Goal: Task Accomplishment & Management: Manage account settings

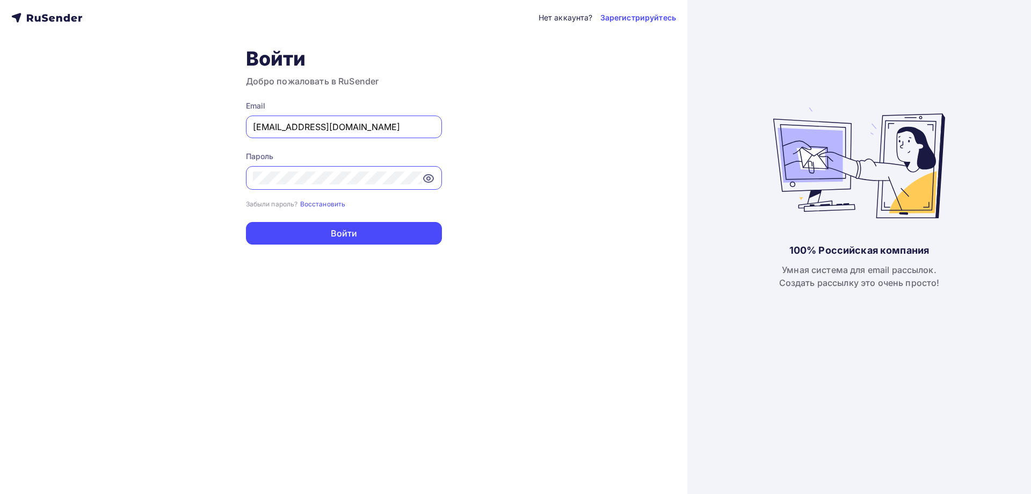
click at [106, 192] on div "Нет аккаунта? Зарегистрируйтесь Войти Добро пожаловать в RuSender Email admin@a…" at bounding box center [344, 247] width 688 height 494
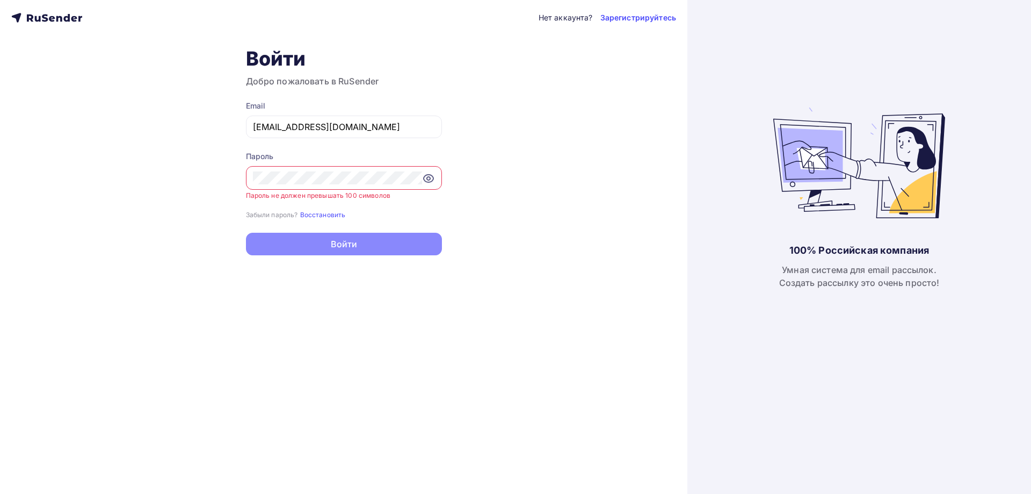
click at [329, 193] on small "Пароль не должен превышать 100 символов" at bounding box center [318, 195] width 144 height 8
click at [502, 231] on div "Нет аккаунта? Зарегистрируйтесь Войти Добро пожаловать в RuSender Email admin@a…" at bounding box center [344, 247] width 688 height 494
click at [300, 184] on div at bounding box center [344, 178] width 196 height 24
click at [352, 263] on div "Нет аккаунта? Зарегистрируйтесь Войти Добро пожаловать в RuSender Email admin@a…" at bounding box center [344, 247] width 688 height 494
click at [308, 130] on input "admin@admin.ru" at bounding box center [344, 126] width 182 height 13
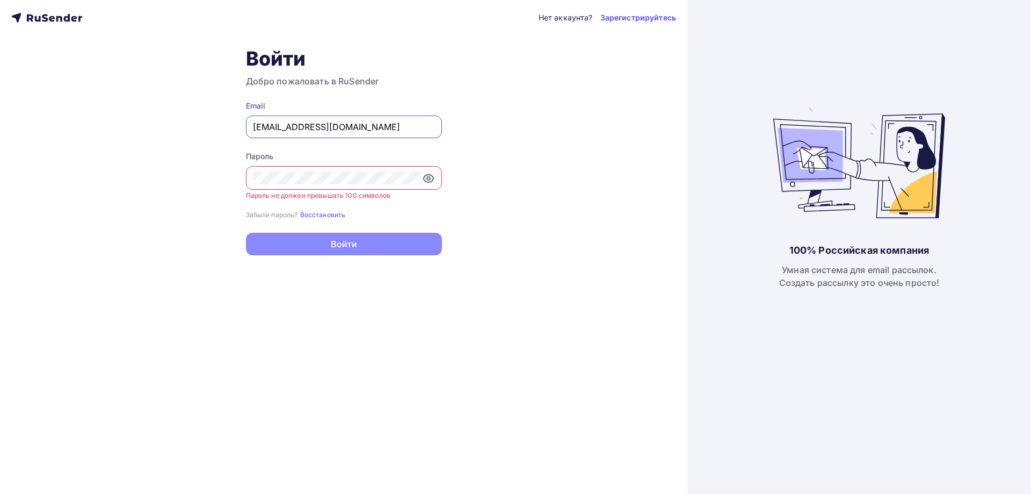
click at [267, 126] on input "admin@admin.ru" at bounding box center [344, 126] width 182 height 13
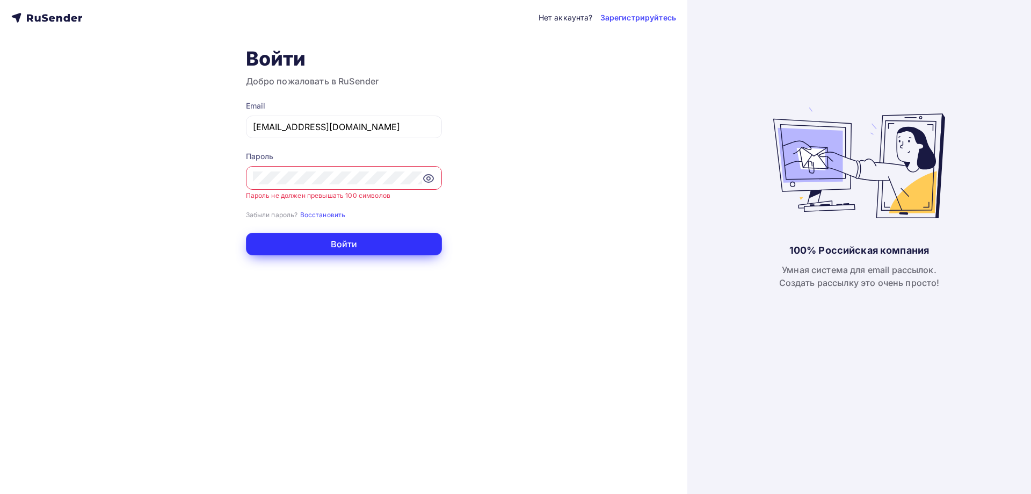
click at [322, 245] on button "Войти" at bounding box center [344, 244] width 196 height 23
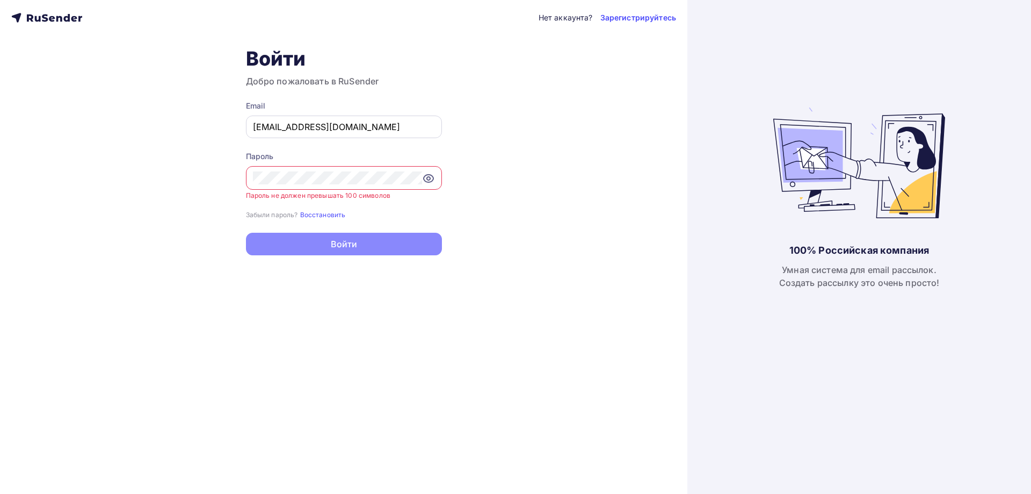
click at [277, 128] on input "admweqin@admin.ru" at bounding box center [344, 126] width 182 height 13
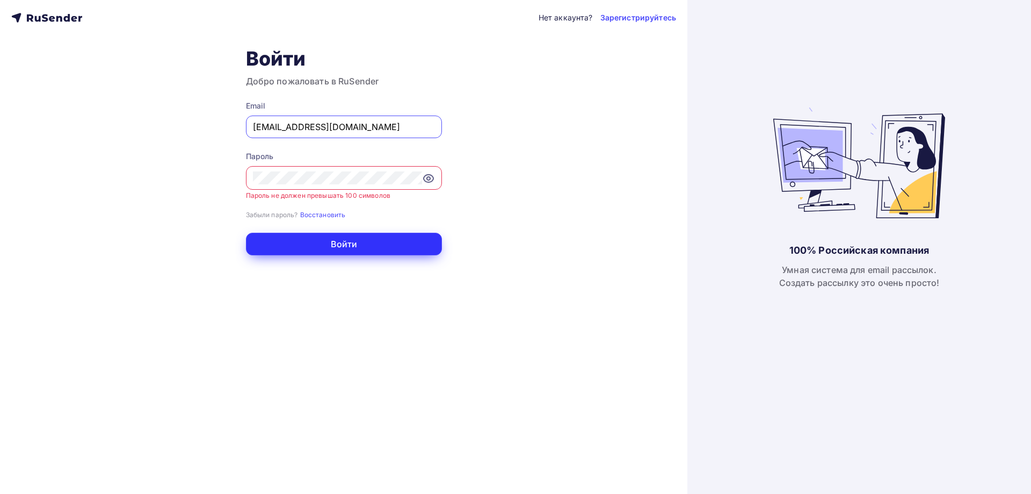
click at [321, 241] on button "Войти" at bounding box center [344, 244] width 196 height 23
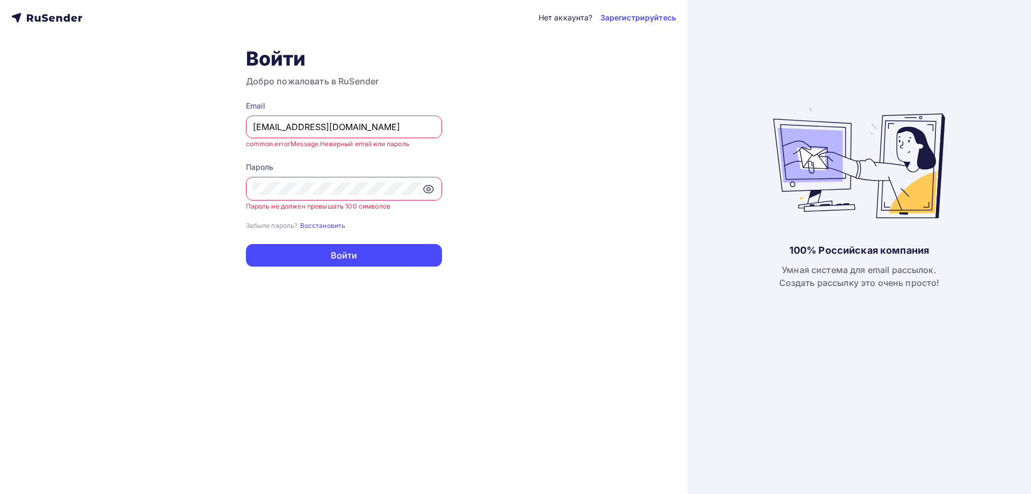
click at [276, 125] on input "aeqin@admin.ru" at bounding box center [344, 126] width 182 height 13
click at [275, 125] on input "aeqin@admin.ru" at bounding box center [344, 126] width 182 height 13
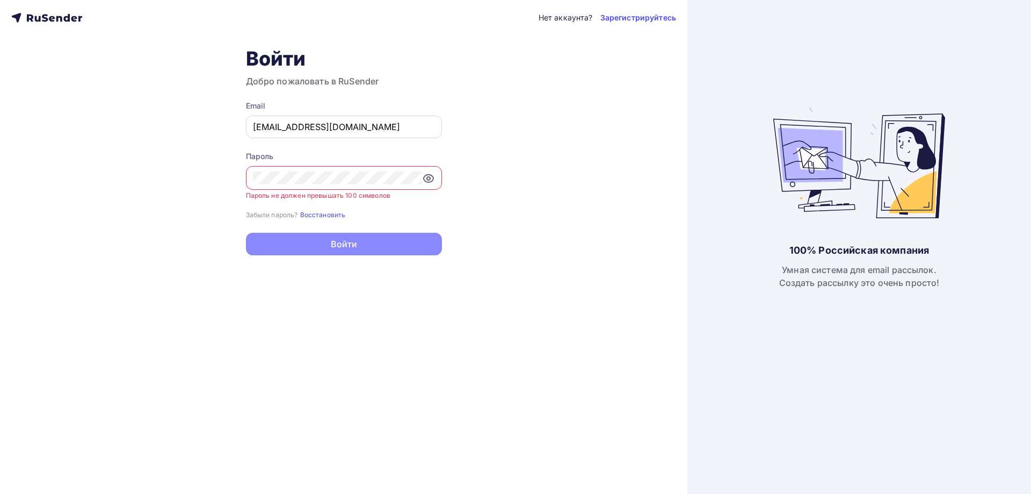
click at [270, 127] on input "aeqin@admin.ru" at bounding box center [344, 126] width 182 height 13
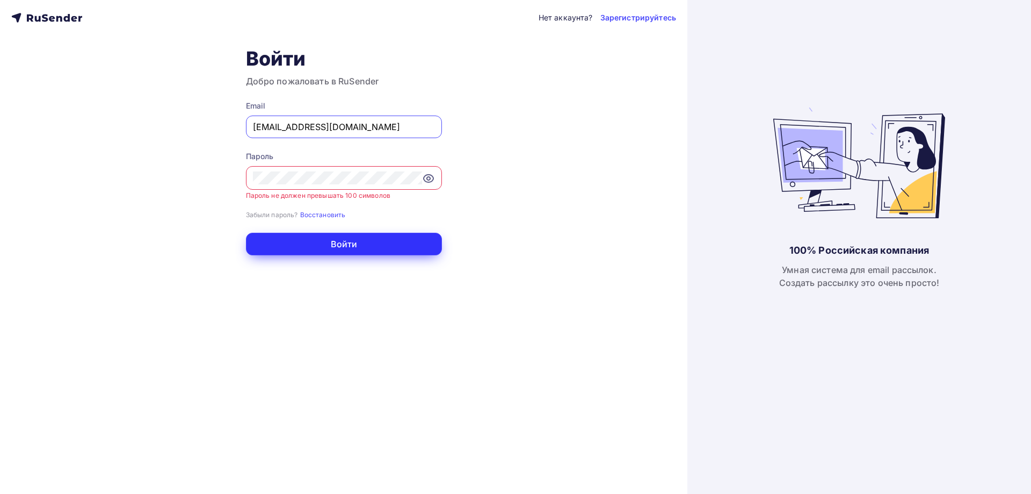
click at [329, 253] on button "Войти" at bounding box center [344, 244] width 196 height 23
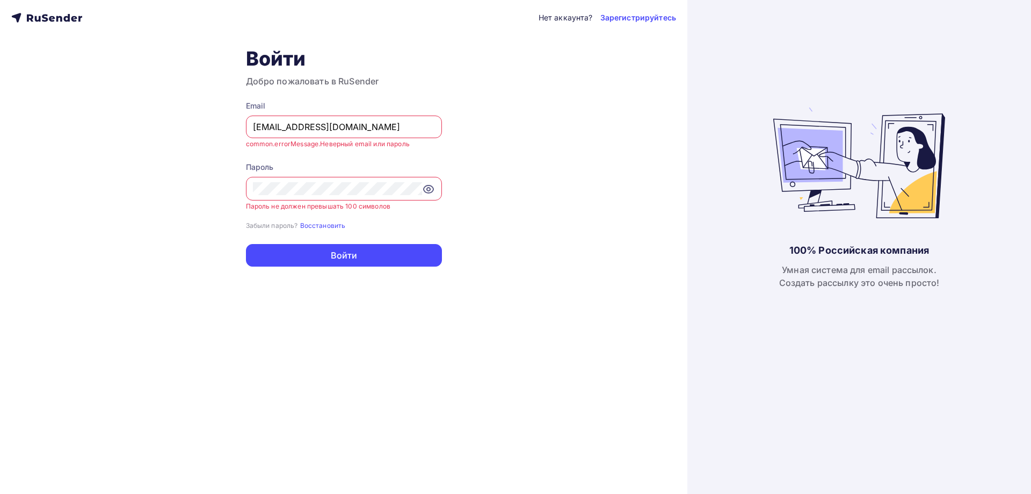
drag, startPoint x: 273, startPoint y: 127, endPoint x: 207, endPoint y: 132, distance: 65.7
click at [208, 132] on div "Нет аккаунта? Зарегистрируйтесь Войти Добро пожаловать в RuSender Email aeqn@ad…" at bounding box center [344, 247] width 688 height 494
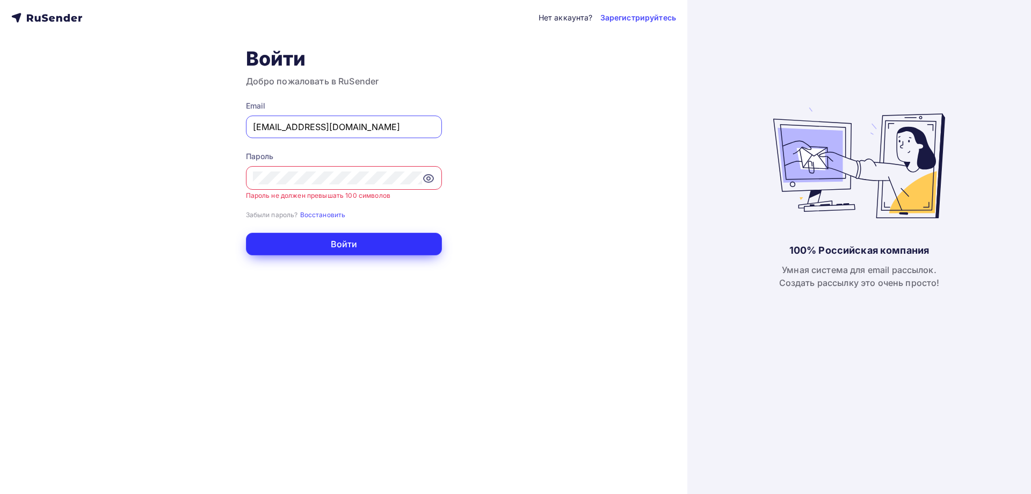
click at [330, 243] on button "Войти" at bounding box center [344, 244] width 196 height 23
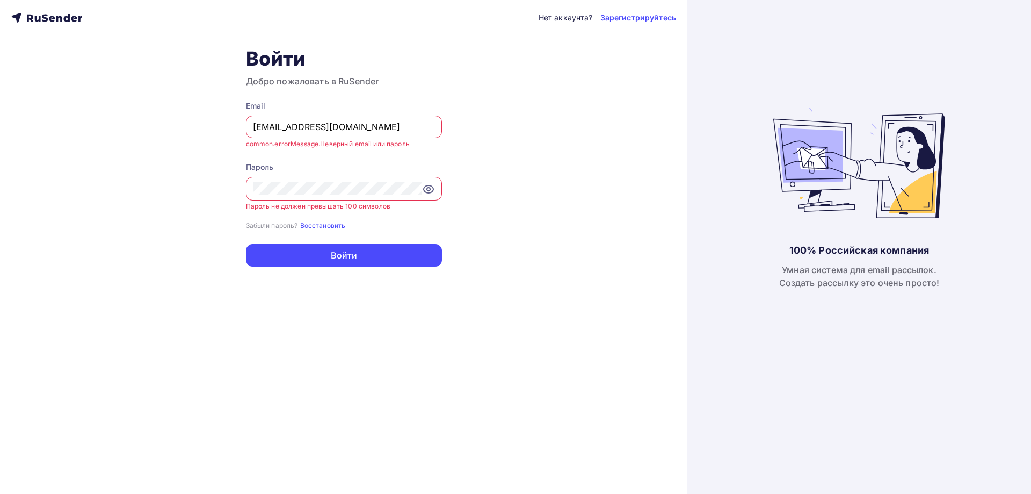
click at [426, 184] on icon at bounding box center [428, 189] width 13 height 13
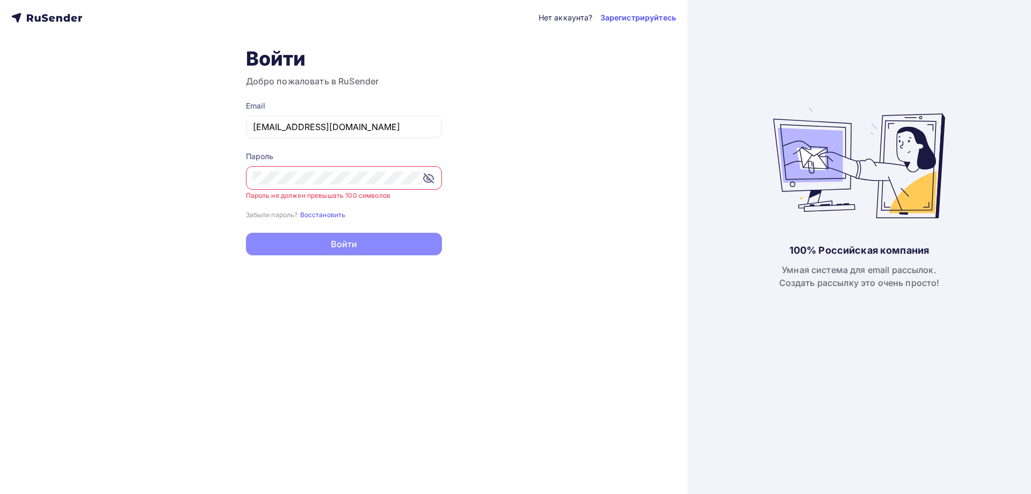
click at [327, 236] on form "Email 3423@admin.ru Пароль Пароль не должен превышать 100 символов Забыли парол…" at bounding box center [344, 177] width 196 height 155
click at [265, 126] on input "3423@admin.ru" at bounding box center [344, 126] width 182 height 13
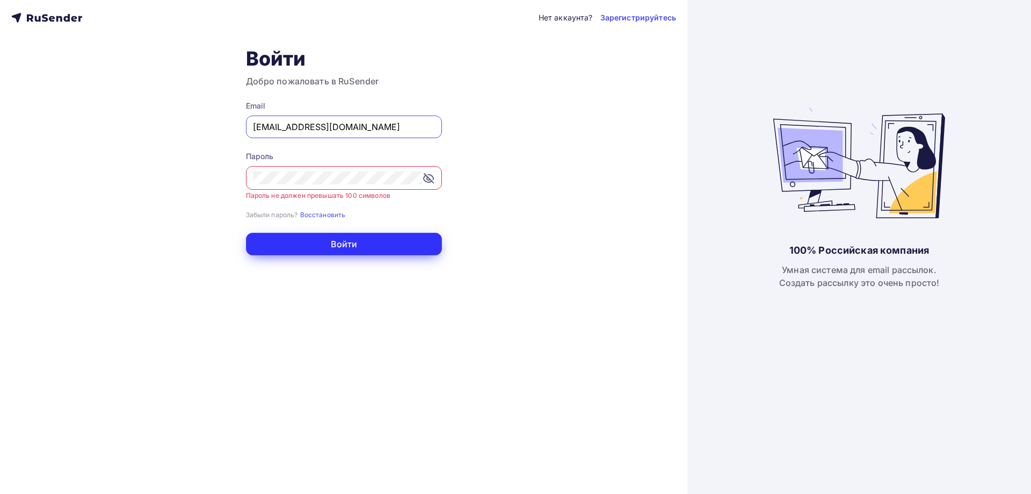
click at [305, 249] on button "Войти" at bounding box center [344, 244] width 196 height 23
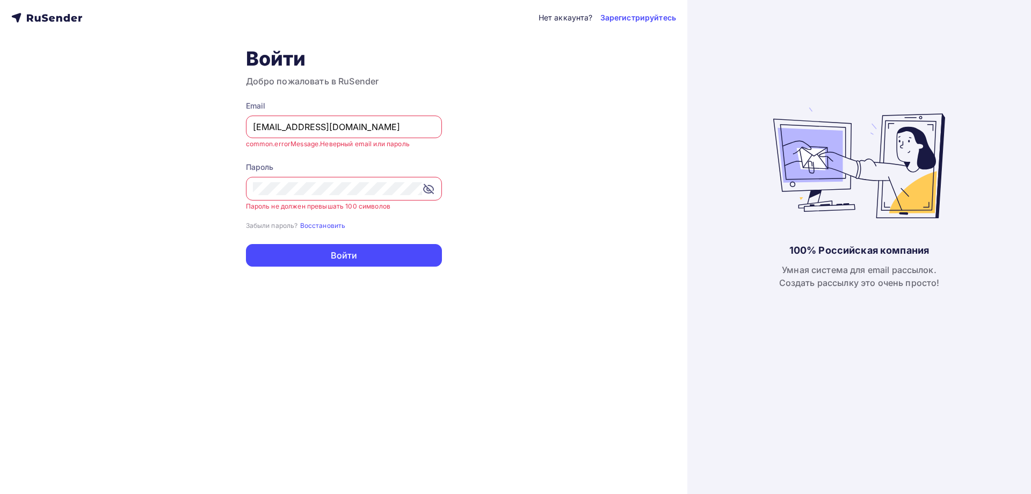
click at [283, 127] on input "323@admin.ru" at bounding box center [344, 126] width 182 height 13
paste input "eofiufiousodsifrewiwueofiufiousodsifrewiwueofiufiousoddfsdsdfeofiufiousodsifrew…"
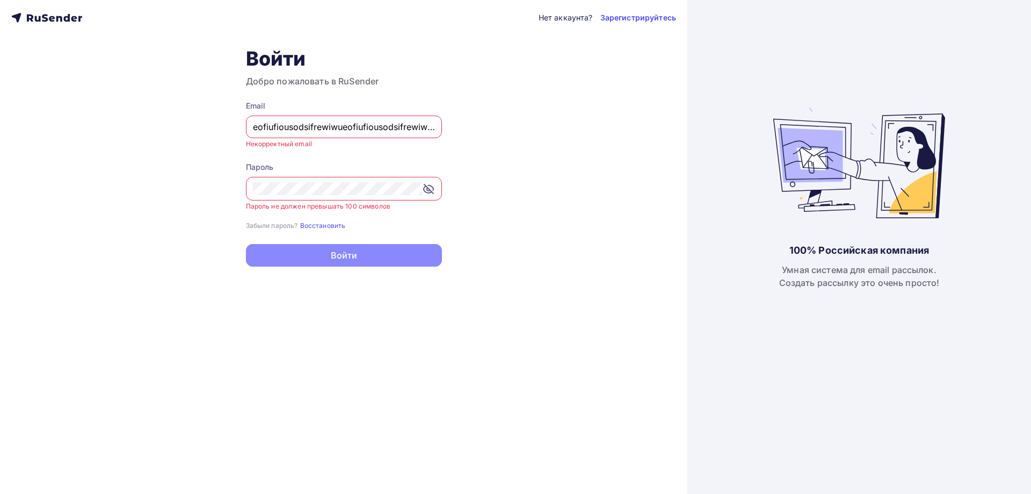
click at [326, 237] on form "Email eofiufiousodsifrewiwueofiufiousodsifrewiwueofiufiousoddfsdsdfeofiufiousod…" at bounding box center [344, 183] width 196 height 166
click at [314, 161] on form "Email eofiufiousodsifrewiwueofiufiousodsifrewiwueofiufiousoddfsdsdfeofiufiousod…" at bounding box center [344, 183] width 196 height 166
click at [309, 127] on input "eofiufiousodsifrewiwueofiufiousodsifrewiwueofiufiousoddfsdsdfeofiufiousodsifrew…" at bounding box center [344, 126] width 182 height 13
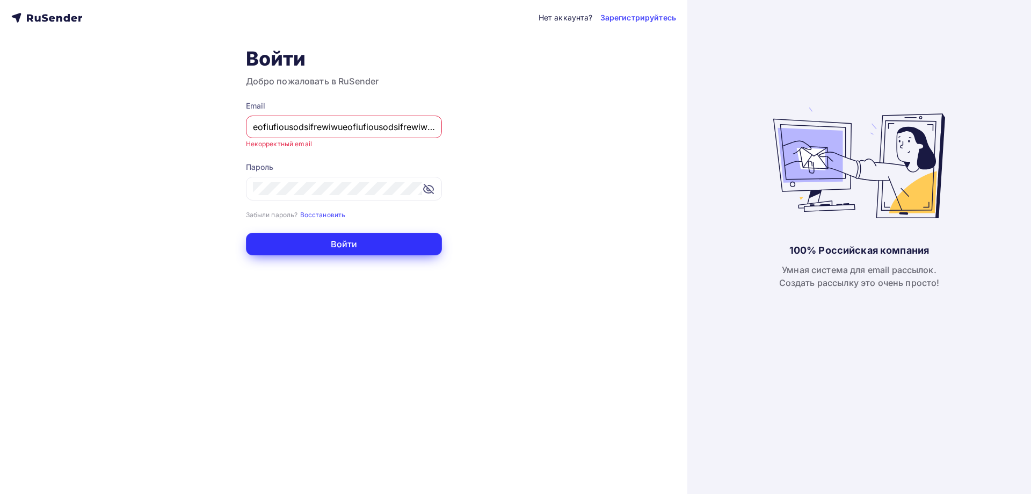
click at [325, 246] on button "Войти" at bounding box center [344, 244] width 196 height 23
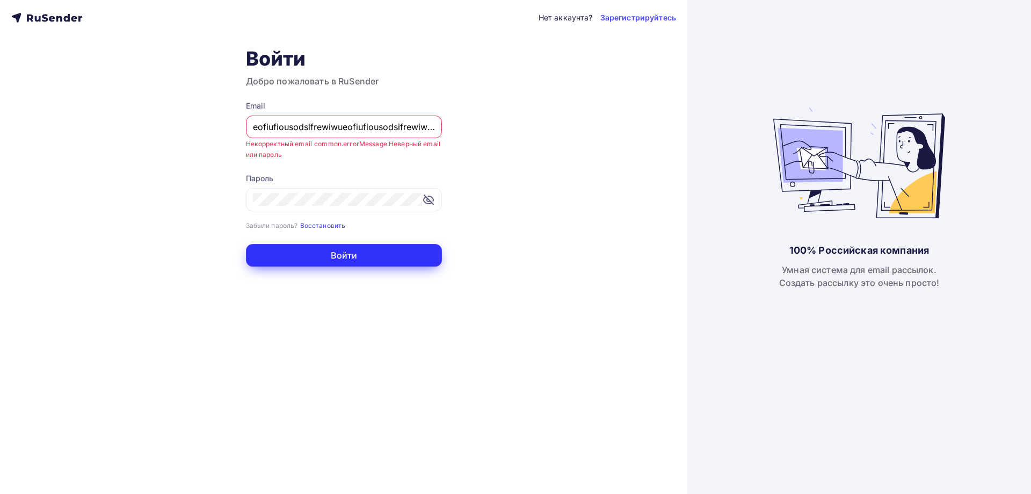
click at [329, 257] on button "Войти" at bounding box center [344, 255] width 196 height 23
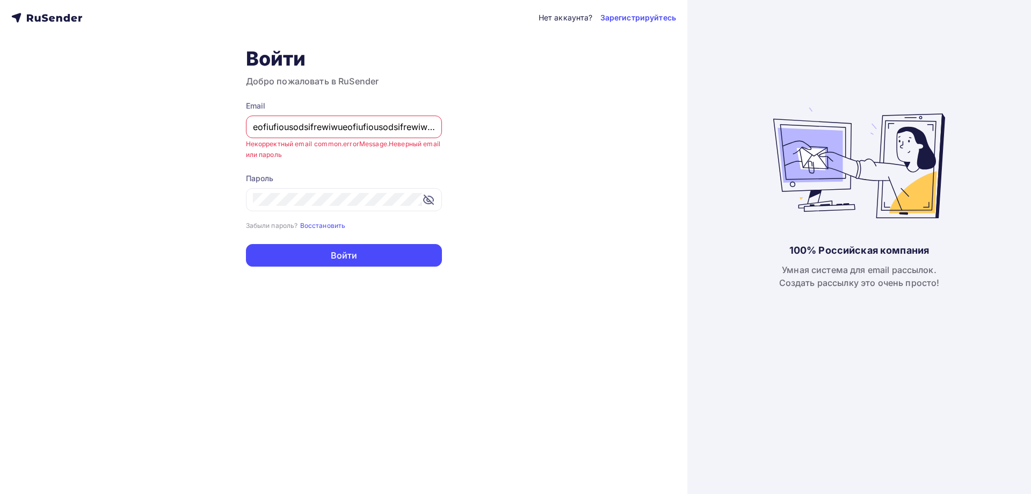
click at [282, 136] on div "eofiufiousodsifrewiwueofiufiousodsifrewiwueofiufiousoddfsdsdfeofiufiousodsifrew…" at bounding box center [344, 126] width 196 height 23
click at [286, 128] on input "eofiufiousodsifrewiwueofiufiousodsifrewiwueofiufiousoddfsdsdfeofiufiousodsifrew…" at bounding box center [344, 126] width 182 height 13
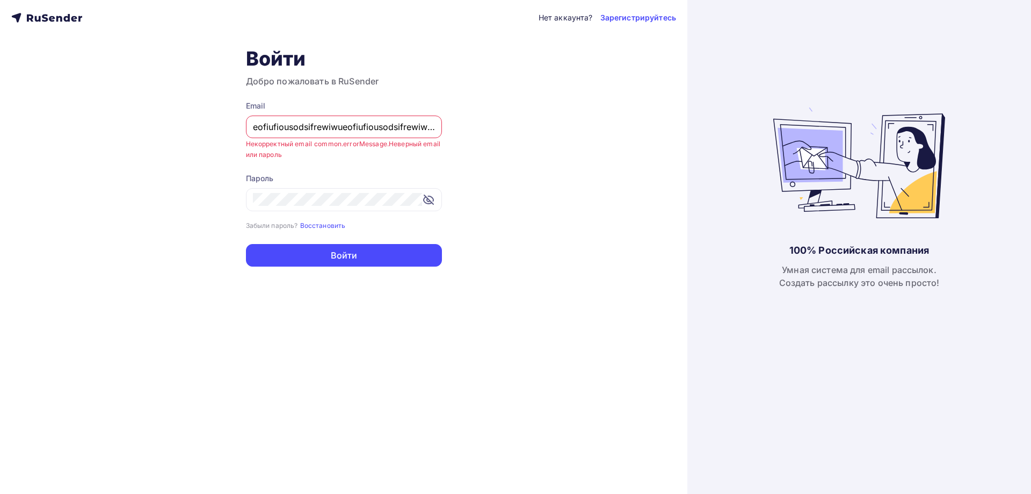
paste input "irfvgoerkvfopkrfprtgrtrrrrrrgtrtgrtgtrgrokerprtgrtgfkerfrjktgnrtg@[DOMAIN_NAME])"
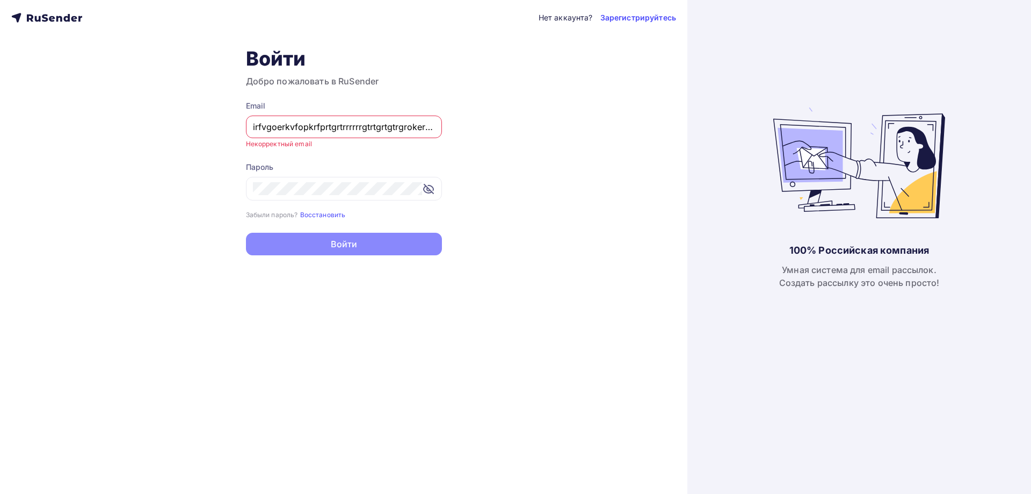
click at [437, 170] on div "Пароль" at bounding box center [344, 167] width 196 height 11
click at [335, 179] on div at bounding box center [344, 189] width 196 height 24
click at [334, 184] on div at bounding box center [344, 189] width 196 height 24
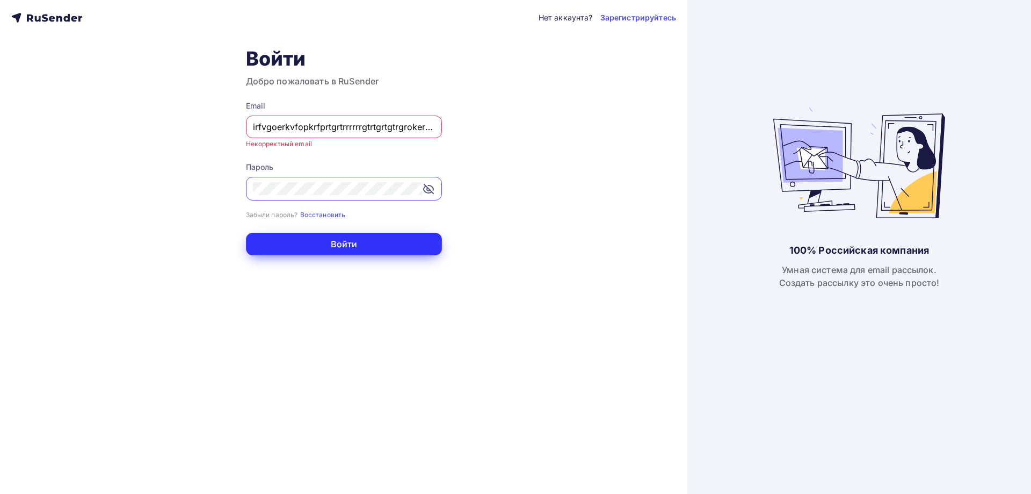
click at [339, 245] on button "Войти" at bounding box center [344, 244] width 196 height 23
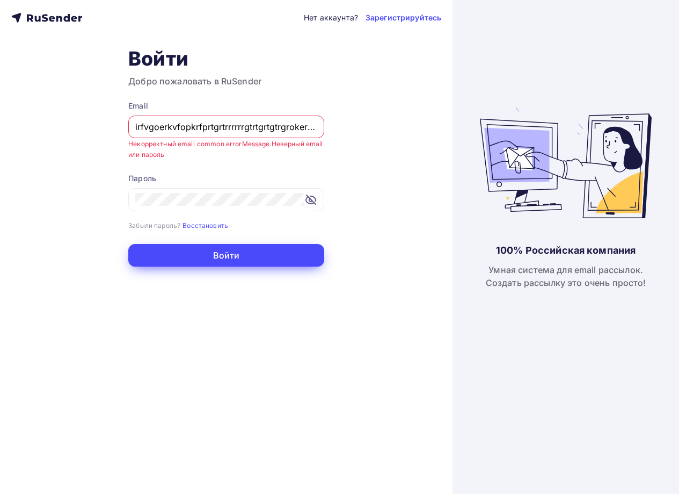
click at [286, 256] on button "Войти" at bounding box center [226, 255] width 196 height 23
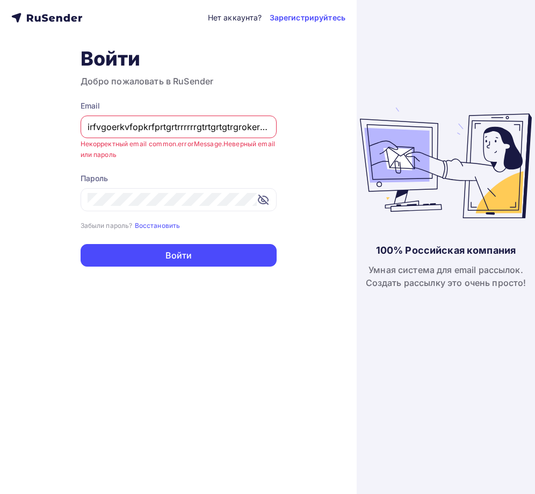
click at [172, 125] on input "irfvgoerkvfopkrfprtgrtrrrrrrgtrtgrtgtrgrokerprtgrtgfkerfrjktgnrtg@[DOMAIN_NAME])" at bounding box center [179, 126] width 182 height 13
paste input "eofiufiousodsifrewiwueofiufiousodsifrewiwueofiufiousoddfsdsdfeofiufiousodsifrew…"
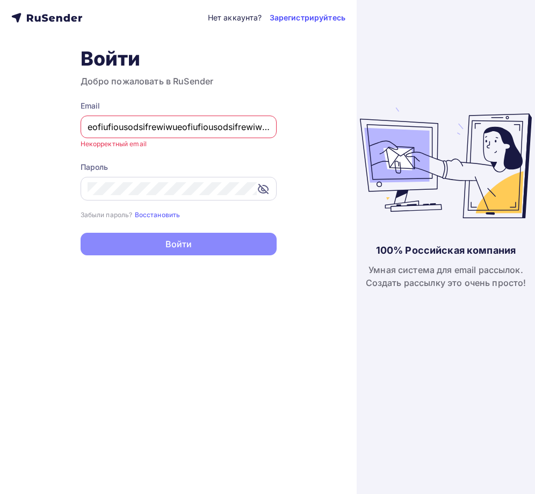
click at [190, 179] on div at bounding box center [179, 189] width 196 height 24
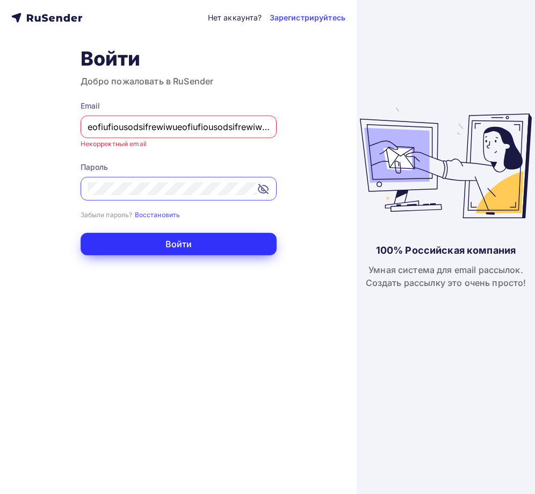
click at [180, 239] on button "Войти" at bounding box center [179, 244] width 196 height 23
click at [222, 242] on button "Войти" at bounding box center [179, 244] width 196 height 23
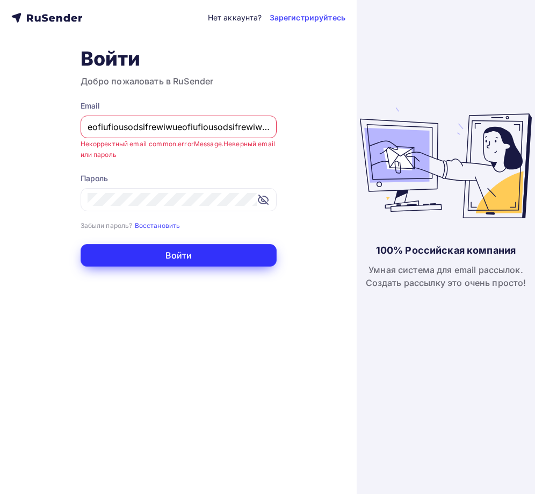
click at [225, 251] on button "Войти" at bounding box center [179, 255] width 196 height 23
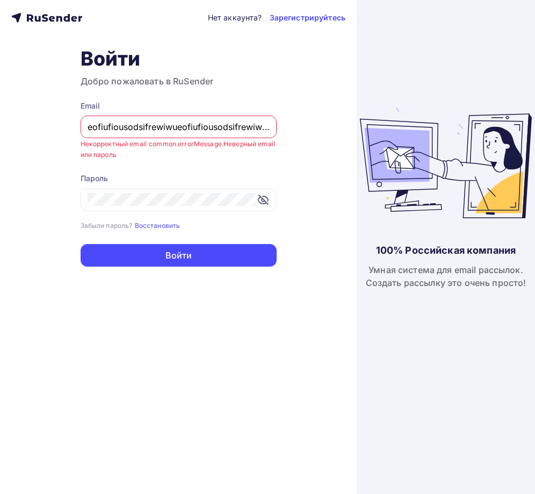
click at [198, 126] on input "eofiufiousodsifrewiwueofiufiousodsifrewiwueofiufiousoddfsdsdfeofiufiousodsifrew…" at bounding box center [179, 126] width 182 height 13
paste input "text"
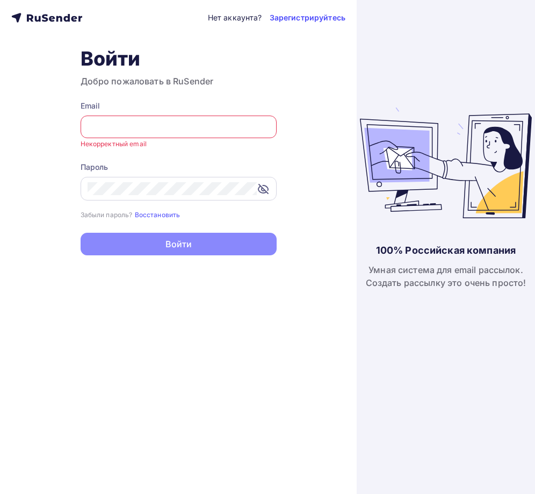
type input "eofiufiousodsifrewiwueofiufiousodsifrewiwueofiufiousoddddfsdsdfsdfsdfsifrewiwsd…"
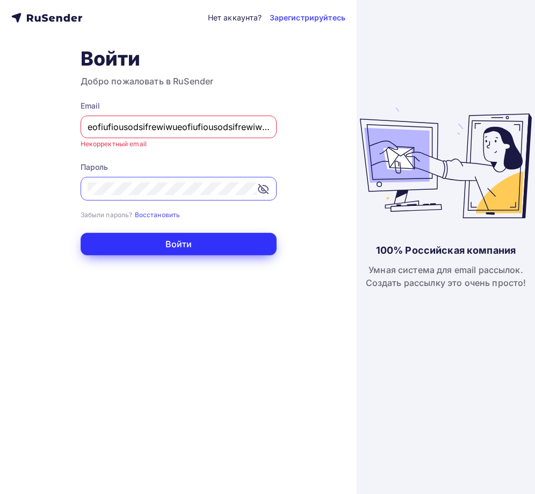
click at [168, 235] on button "Войти" at bounding box center [179, 244] width 196 height 23
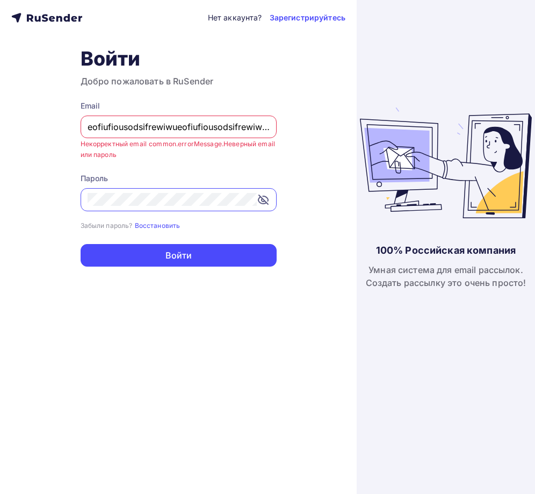
click at [14, 199] on div "Нет аккаунта? Зарегистрируйтесь Войти Добро пожаловать в RuSender Email eofiufi…" at bounding box center [178, 247] width 357 height 494
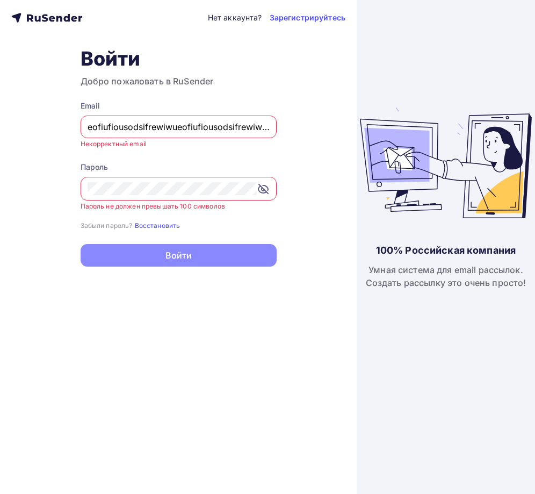
click at [168, 180] on div at bounding box center [179, 189] width 196 height 24
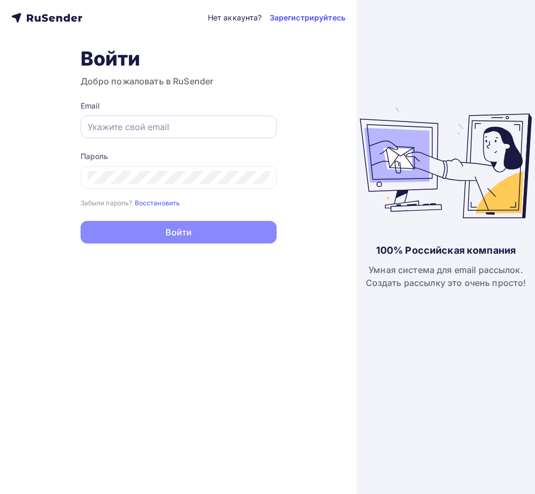
click at [170, 133] on div at bounding box center [179, 126] width 196 height 23
click at [168, 132] on input "text" at bounding box center [179, 126] width 182 height 13
click at [158, 124] on input "text" at bounding box center [179, 126] width 182 height 13
paste input "eofiufiousodsifrewiwueofiufiousodsifrewiwueofiufiousoddddfsdsdfsdfsdfsifrewiwsd…"
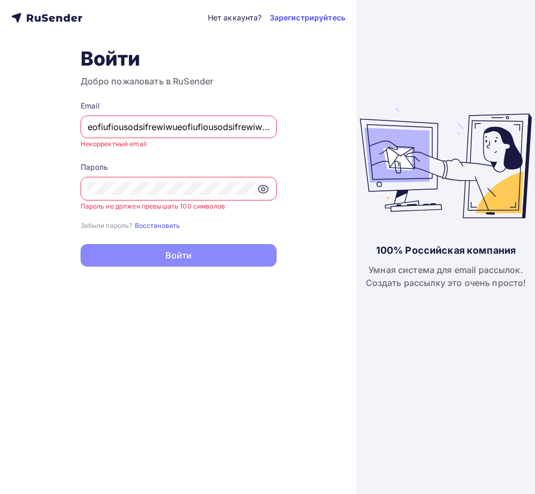
click at [155, 128] on input "eofiufiousodsifrewiwueofiufiousodsifrewiwueofiufiousoddddfsdsdfsdfsdfsifrewiwsd…" at bounding box center [179, 126] width 182 height 13
click at [154, 128] on input "eofiufiousodsifrewiwueofiufiousodsifrewiwueofiufiousoddddfsdsdfsdfsdfsifrewiwsd…" at bounding box center [179, 126] width 182 height 13
paste input "irfvgoerkvfopkrfprtgrtrrrrrrgtrtgrtgtrgrokerprtgrtgfkerfrjktgnrtg@[DOMAIN_NAME])"
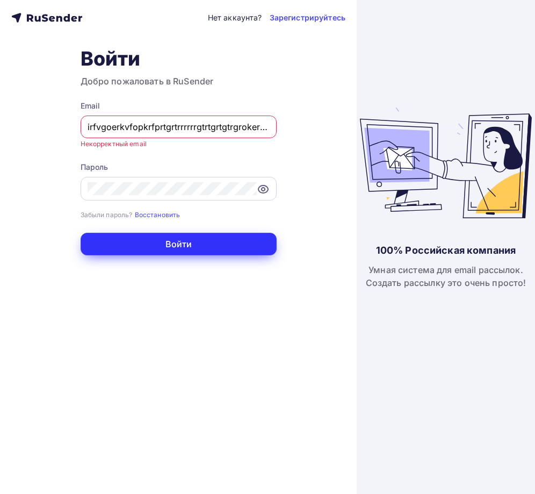
click at [173, 241] on button "Войти" at bounding box center [179, 244] width 196 height 23
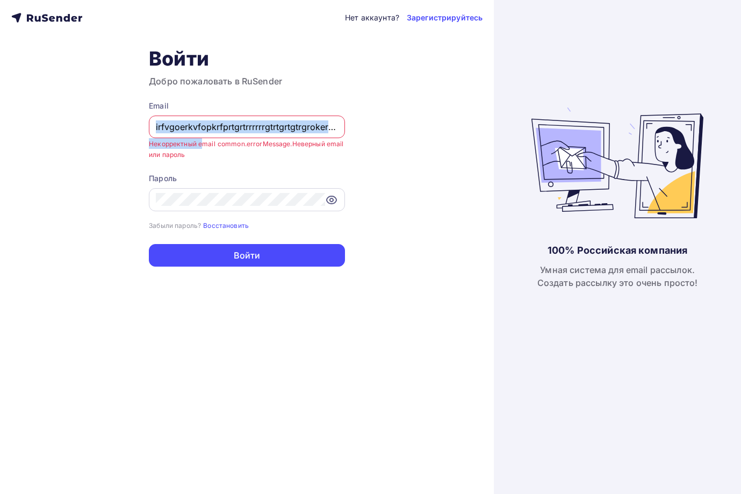
drag, startPoint x: 204, startPoint y: 148, endPoint x: 148, endPoint y: 138, distance: 56.9
click at [148, 138] on div "Нет аккаунта? Зарегистрируйтесь Войти Добро пожаловать в RuSender Email irfvgoe…" at bounding box center [247, 247] width 494 height 494
click at [190, 155] on div "Email irfvgoerkvfopkrfprtgrtrrrrrrgtrtgrtgtrgrokerprtgrtgfkerfrjktgnrtg@[DOMAIN…" at bounding box center [247, 130] width 196 height 60
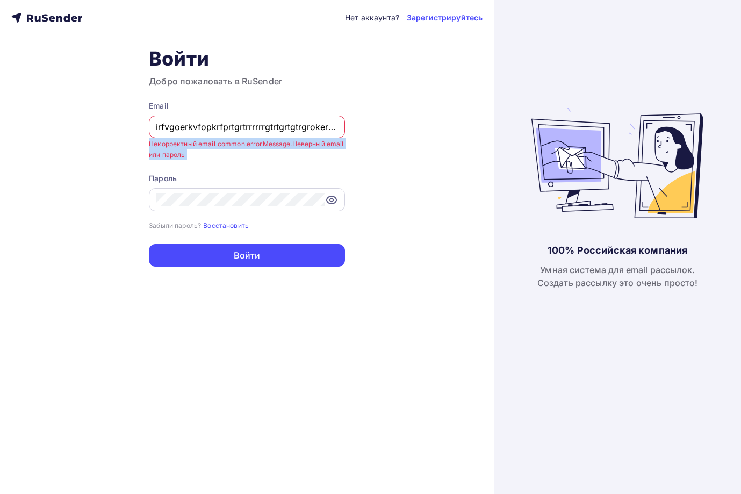
drag, startPoint x: 168, startPoint y: 145, endPoint x: 150, endPoint y: 139, distance: 18.9
click at [150, 139] on div "Email irfvgoerkvfopkrfprtgrtrrrrrrgtrtgrtgtrgrokerprtgrtgfkerfrjktgnrtg@[DOMAIN…" at bounding box center [247, 130] width 196 height 60
copy form "Некорректный email common.errorMessage.Неверный email или пароль"
click at [201, 128] on input "irfvgoerkvfopkrfprtgrtrrrrrrgtrtgrtgtrgrokerprtgrtgfkerfrjktgnrtg@[DOMAIN_NAME]" at bounding box center [247, 126] width 182 height 13
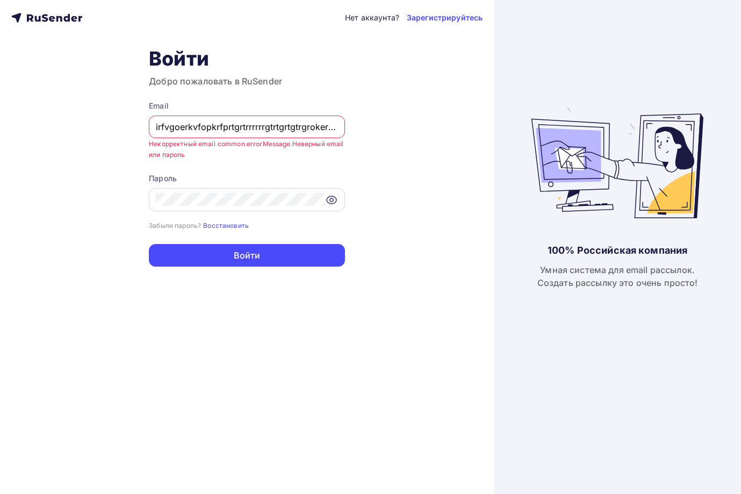
click at [201, 128] on input "irfvgoerkvfopkrfprtgrtrrrrrrgtrtgrtgtrgrokerprtgrtgfkerfrjktgnrtg@[DOMAIN_NAME]" at bounding box center [247, 126] width 182 height 13
paste input "eofiufiousodsifrewiwueofiufiousodsifrewiwueofiufiousoddddfsdsdfsdfsdfsifrewiwsd…"
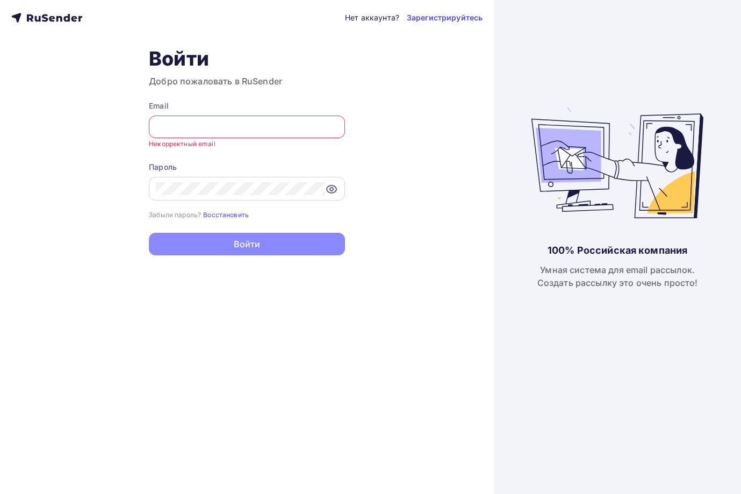
type input "eofiufiousodsifrewiwueofiufiousodsifrewiwueofiufiousoddddfsdsdfsdfsdfsifrewiwsd…"
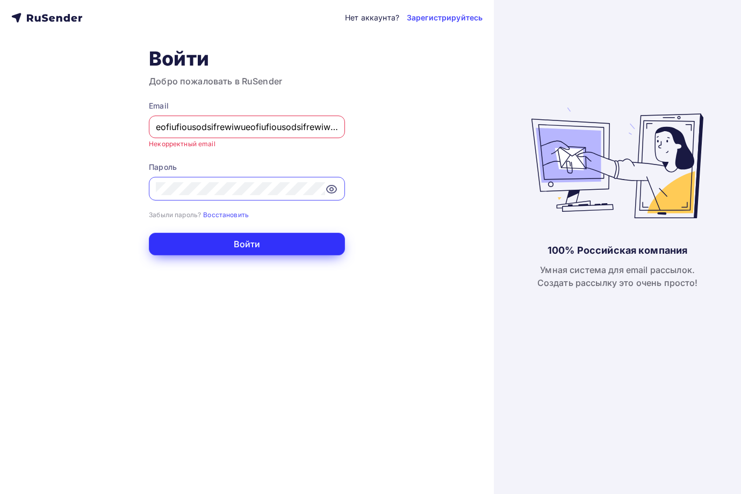
click at [237, 245] on button "Войти" at bounding box center [247, 244] width 196 height 23
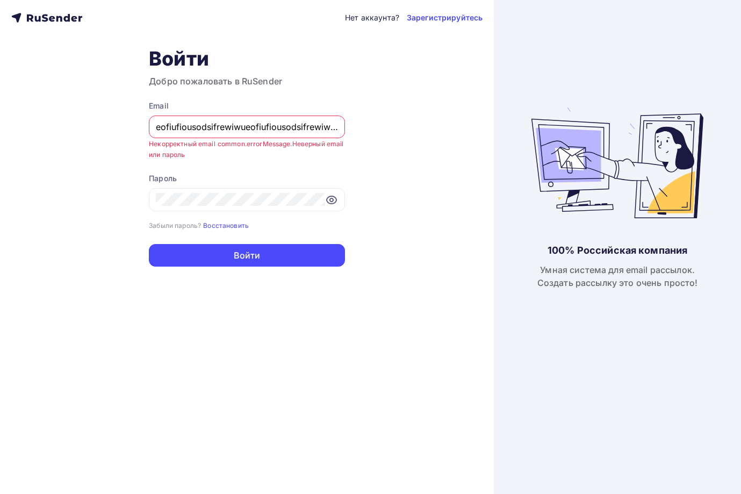
click at [196, 125] on input "eofiufiousodsifrewiwueofiufiousodsifrewiwueofiufiousoddddfsdsdfsdfsdfsifrewiwsd…" at bounding box center [247, 126] width 182 height 13
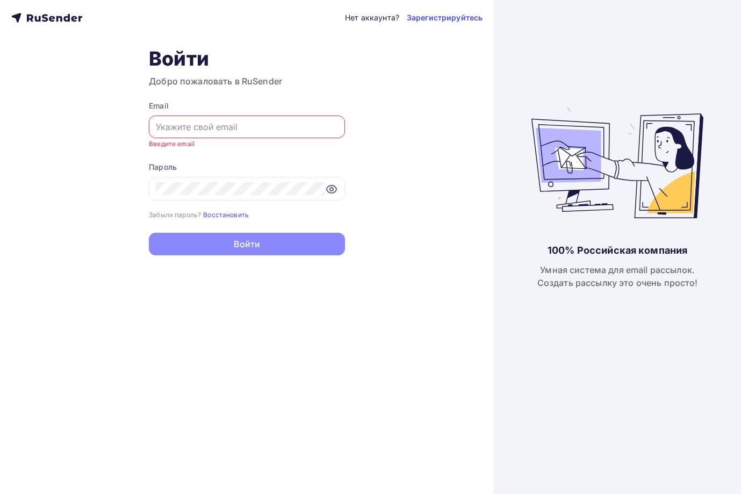
click at [385, 223] on div "Нет аккаунта? Зарегистрируйтесь Войти Добро пожаловать в RuSender Email Введите…" at bounding box center [247, 247] width 494 height 494
click at [198, 124] on input "text" at bounding box center [247, 126] width 182 height 13
click at [242, 124] on input "text" at bounding box center [247, 126] width 182 height 13
click at [181, 126] on input "text" at bounding box center [247, 126] width 182 height 13
click at [482, 279] on div "Нет аккаунта? Зарегистрируйтесь Войти Добро пожаловать в RuSender Email Введите…" at bounding box center [247, 247] width 494 height 494
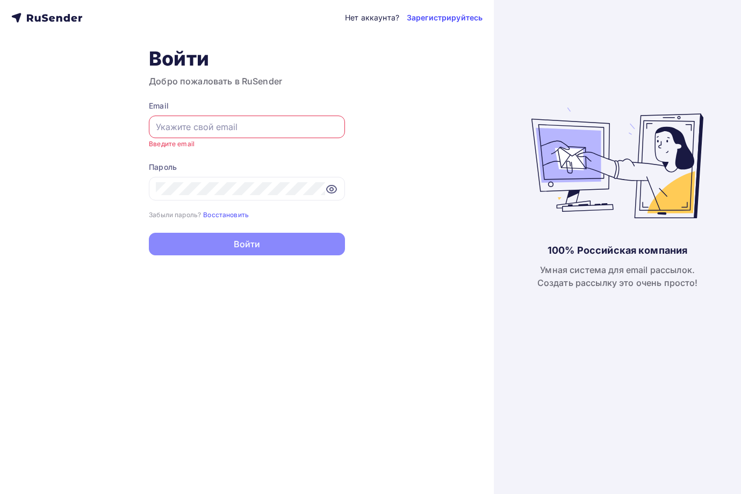
click at [168, 128] on input "text" at bounding box center [247, 126] width 182 height 13
click at [221, 378] on div "Нет аккаунта? Зарегистрируйтесь Войти Добро пожаловать в RuSender Email Введите…" at bounding box center [247, 247] width 494 height 494
click at [201, 128] on input "text" at bounding box center [247, 126] width 182 height 13
paste input "eofiufiousodsifrewiwueofiufiousodsifrewiwueofiufiousoddddfsdsdfsdfsdfsifrewiwsd…"
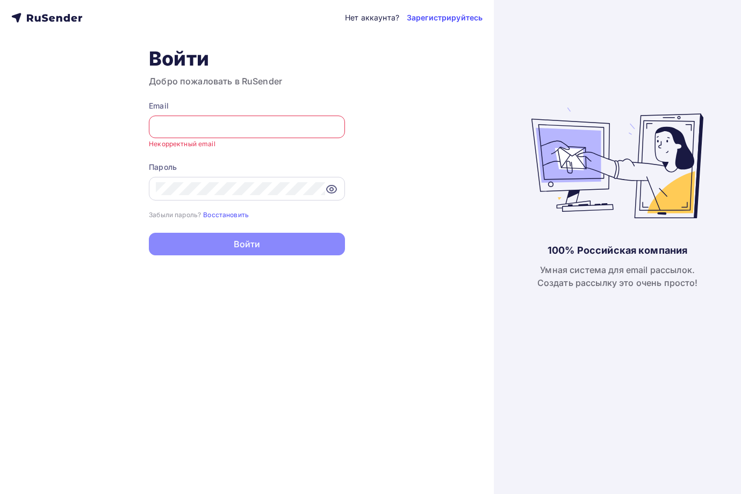
type input "eofiufiousodsifrewiwueofiufiousodsifrewiwueofiufiousoddddfsdsdfsdfsdfsifrewiwsd…"
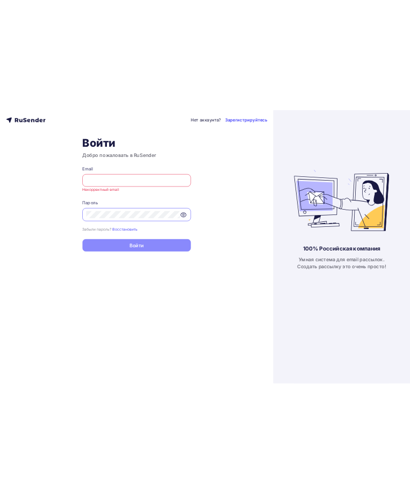
scroll to position [0, 0]
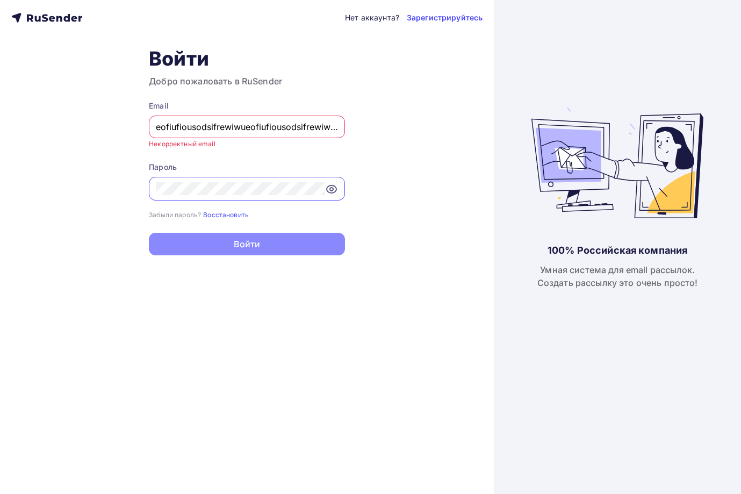
click at [55, 198] on div "Нет аккаунта? Зарегистрируйтесь Войти Добро пожаловать в RuSender Email eofiufi…" at bounding box center [247, 247] width 494 height 494
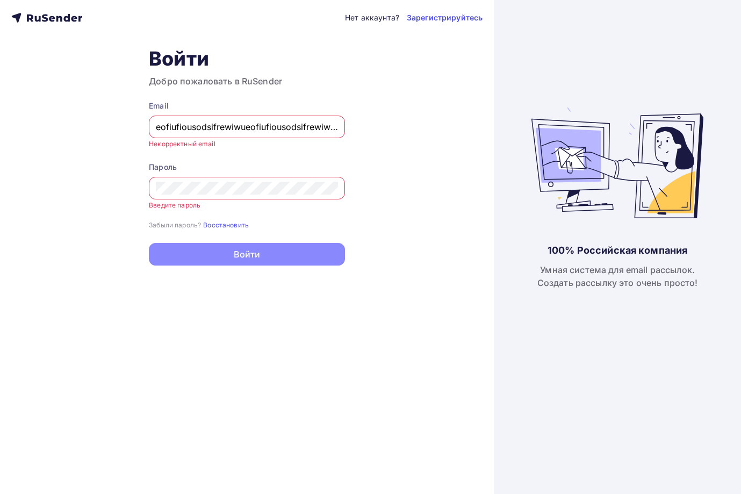
click at [112, 168] on div "Нет аккаунта? Зарегистрируйтесь Войти Добро пожаловать в RuSender Email eofiufi…" at bounding box center [247, 247] width 494 height 494
click at [244, 127] on input "eofiufiousodsifrewiwueofiufiousodsifrewiwueofiufiousoddddfsdsdfsdfsdfsifrewiwsd…" at bounding box center [247, 126] width 182 height 13
click at [189, 180] on div at bounding box center [247, 188] width 196 height 23
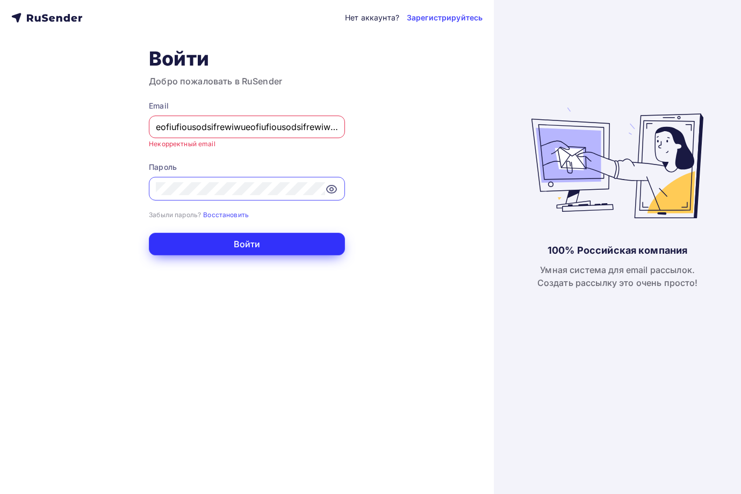
click at [236, 239] on button "Войти" at bounding box center [247, 244] width 196 height 23
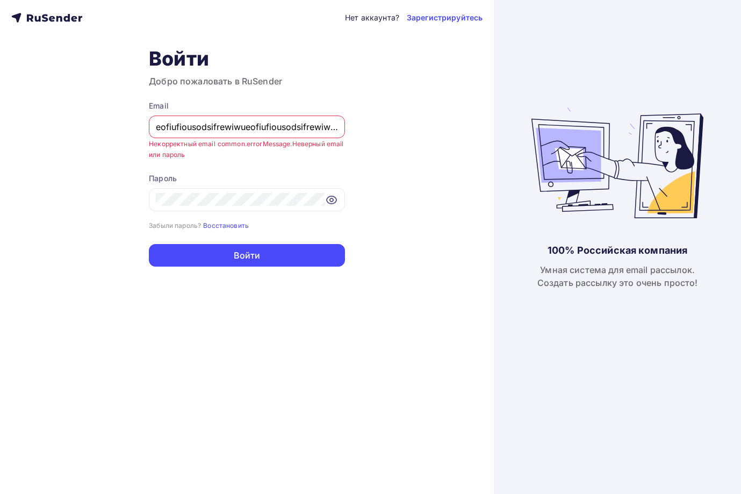
click at [250, 142] on small "common.errorMessage.Неверный email или пароль" at bounding box center [246, 149] width 194 height 19
copy form "Некорректный email common.errorMessage.Неверный email или пароль"
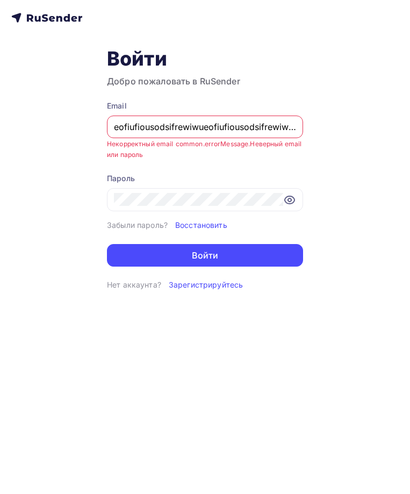
click at [213, 124] on input "eofiufiousodsifrewiwueofiufiousodsifrewiwueofiufiousoddddfsdsdfsdfsdfsifrewiwsd…" at bounding box center [205, 126] width 182 height 13
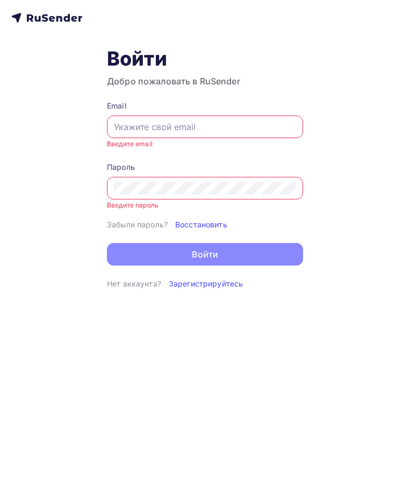
click at [155, 129] on input "text" at bounding box center [205, 126] width 182 height 13
paste input "irfvgoerkvfopkrfprtgrtrrrrrrgtrtgrtgtrgrokerprtgrtgfkerfrjktgnrtg@[DOMAIN_NAME])"
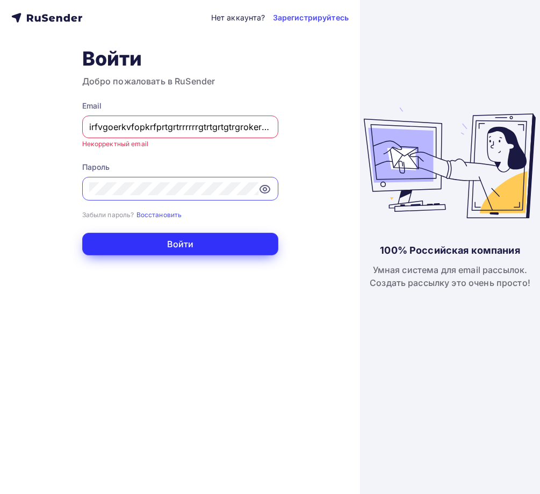
click at [176, 246] on button "Войти" at bounding box center [180, 244] width 196 height 23
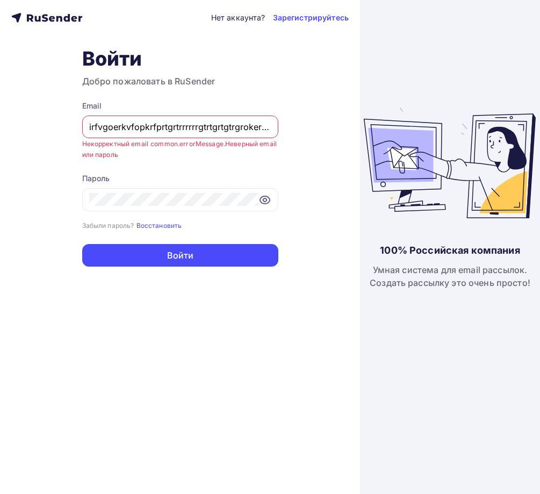
click at [140, 130] on input "irfvgoerkvfopkrfprtgrtrrrrrrgtrtgrtgtrgrokerprtgrtgfkerfrjktgnrtg@[DOMAIN_NAME]" at bounding box center [180, 126] width 182 height 13
click at [140, 129] on input "irfvgoerkvfopkrfprtgrtrrrrrrgtrtgrtgtrgrokerprtgrtgfkerfrjktgnrtg@[DOMAIN_NAME]" at bounding box center [180, 126] width 182 height 13
click at [9, 209] on div "Нет аккаунта? Зарегистрируйтесь Войти Добро пожаловать в RuSender Email irfvgoe…" at bounding box center [180, 247] width 360 height 494
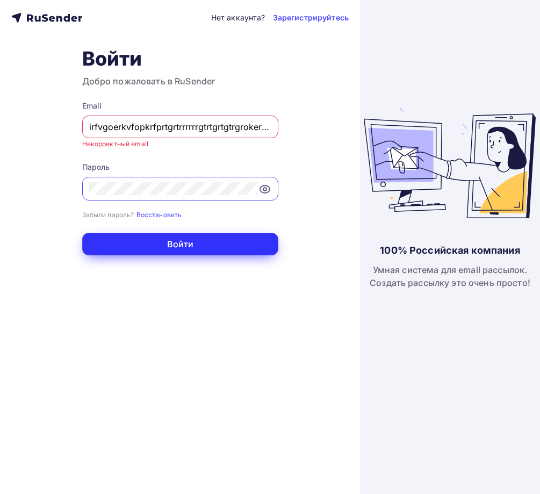
click at [185, 243] on button "Войти" at bounding box center [180, 244] width 196 height 23
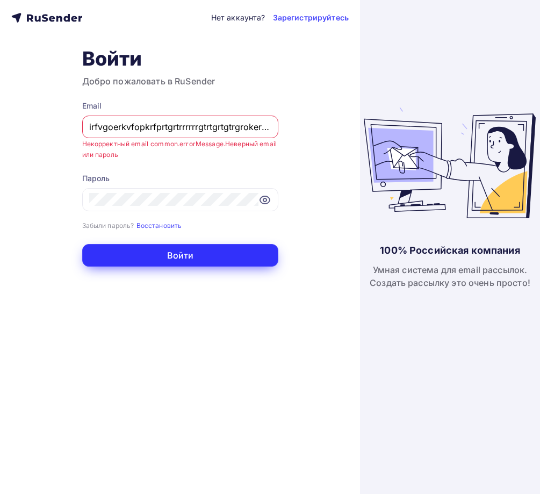
click at [190, 257] on button "Войти" at bounding box center [180, 255] width 196 height 23
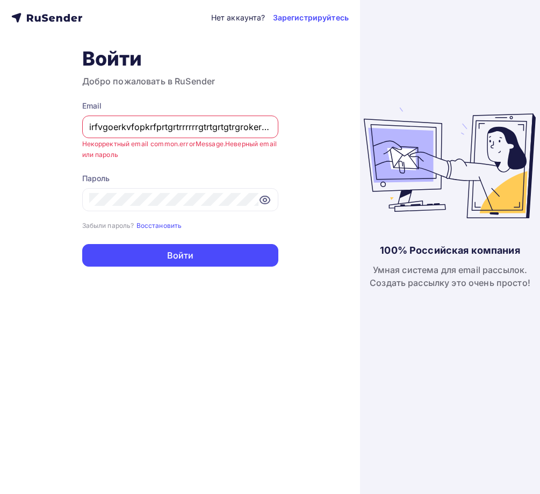
click at [173, 133] on div "irfvgoerkvfopkrfprtgrtrrrrrrgtrtgrtgtrgrokerprtgrtgfkerfrjktgnrtg@[DOMAIN_NAME]" at bounding box center [180, 126] width 196 height 23
click at [173, 133] on input "irfvgoerkvfopkrfprtgrtrrrrrrgtrtgrtgtrgrokerprtgrtgfkerfrjktgnrtg@[DOMAIN_NAME]" at bounding box center [180, 126] width 182 height 13
click at [173, 122] on input "irfvgoerkvfopkrfprtgrtrrrrrrgtrtgrtgtrgrokerprtgrtgfkerfrjktgnrtg@[DOMAIN_NAME]" at bounding box center [180, 126] width 182 height 13
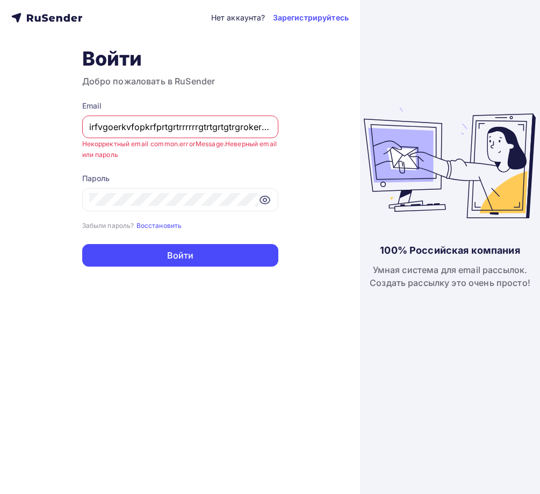
paste input "eofiufiousodsifrewiwueofiufiousodsifrewiwueofiufiousoddddfsdsdfsdfsdfsifrewiwsd…"
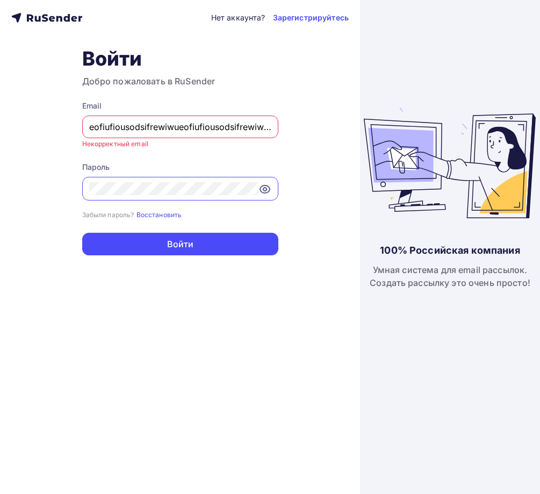
click at [162, 127] on input "eofiufiousodsifrewiwueofiufiousodsifrewiwueofiufiousoddddfsdsdfsdfsdfsifrewiwsd…" at bounding box center [180, 126] width 182 height 13
paste input "@[DOMAIN_NAME]"
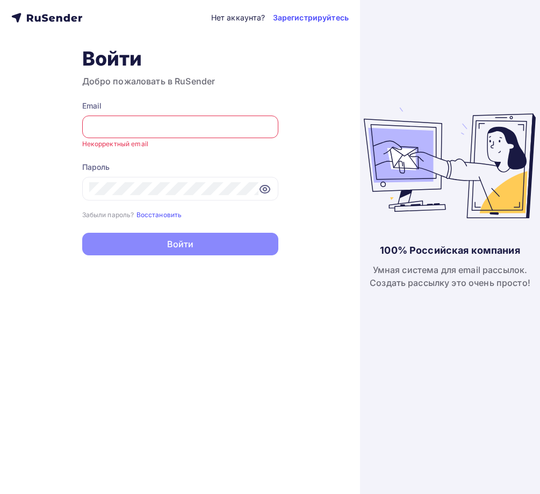
type input "eofiufiousodsifrewiwueofiufiousodsifrewiwueofiufiousoddddfsdsdfsdfsdfsifrewiwsd…"
click at [184, 121] on input "eofiufiousodsifrewiwueofiufiousodsifrewiwueofiufiousoddddfsdsdfsdfsdfsifrewiwsd…" at bounding box center [180, 126] width 182 height 13
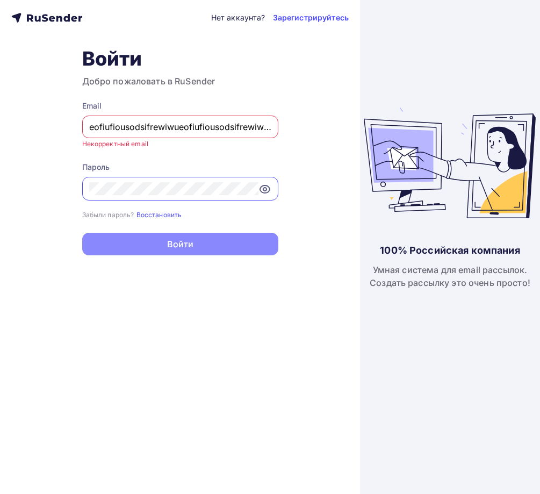
click at [0, 199] on div "Нет аккаунта? Зарегистрируйтесь Войти Добро пожаловать в RuSender Email eofiufi…" at bounding box center [180, 247] width 360 height 494
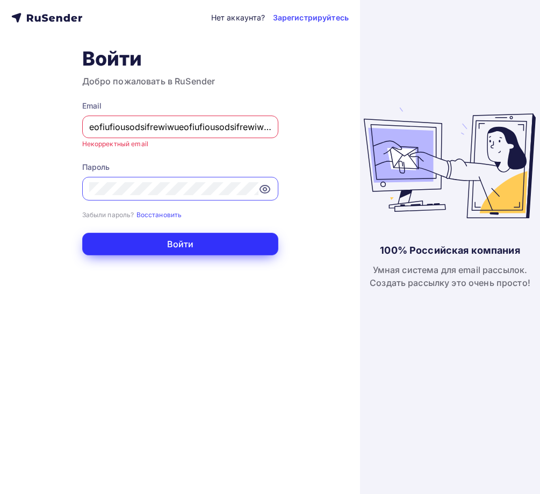
click at [180, 242] on button "Войти" at bounding box center [180, 244] width 196 height 23
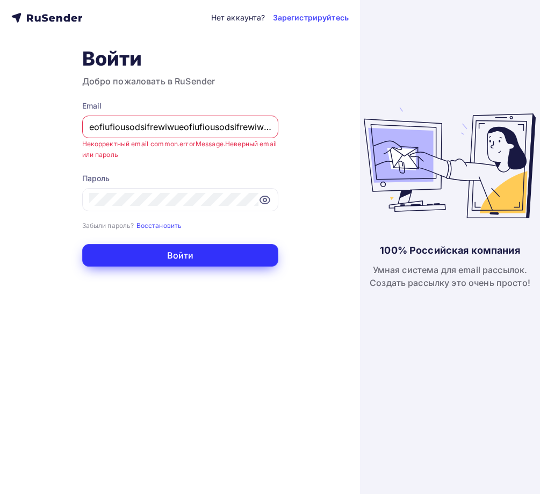
click at [193, 255] on button "Войти" at bounding box center [180, 255] width 196 height 23
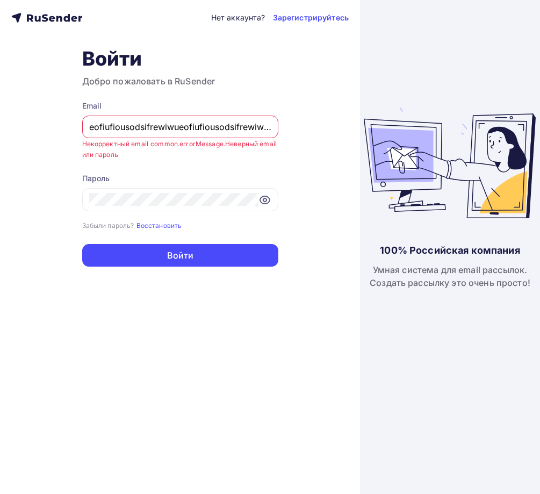
click at [185, 127] on input "eofiufiousodsifrewiwueofiufiousodsifrewiwueofiufiousoddddfsdsdfsdfsdfsifrewiwsd…" at bounding box center [180, 126] width 182 height 13
click at [185, 129] on input "eofiufiousodsifrewiwueofiufiousodsifrewiwueofiufiousoddddfsdsdfsdfsdfsifrewiwsd…" at bounding box center [180, 126] width 182 height 13
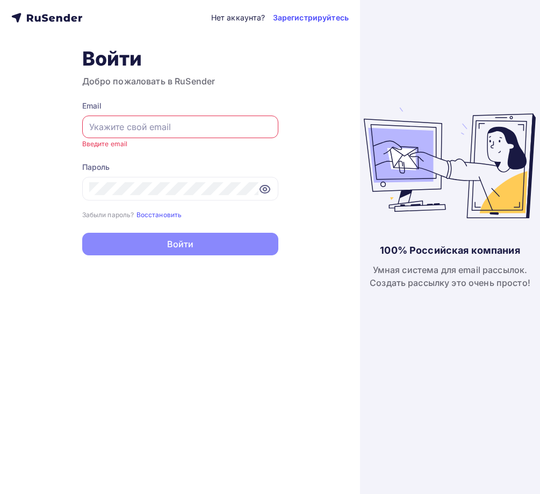
paste input "eofiufiousodsifrewiwueofiufiousodsifrewiwueofiufiousoddddfsdsdfsdfsdfsifrewiwsd…"
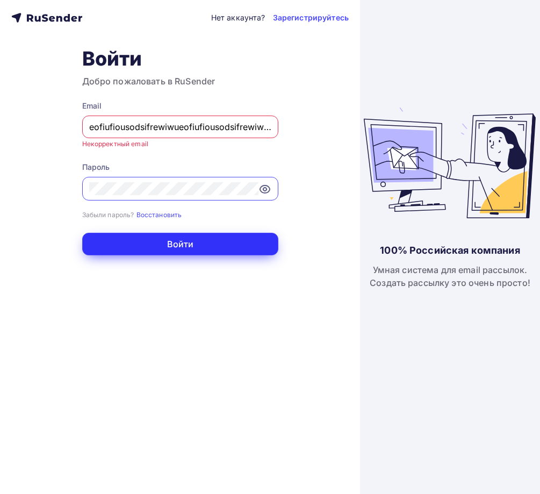
click at [172, 234] on button "Войти" at bounding box center [180, 244] width 196 height 23
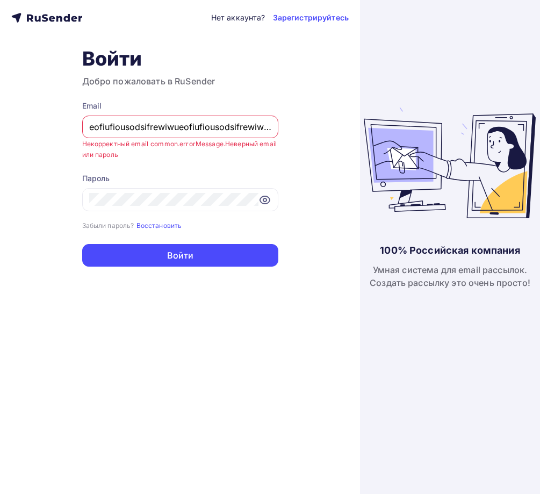
click at [149, 130] on input "eofiufiousodsifrewiwueofiufiousodsifrewiwueofiufiousoddddfsdsdfsdfsdfsifrewiwsd…" at bounding box center [180, 126] width 182 height 13
click at [149, 129] on input "eofiufiousodsifrewiwueofiufiousodsifrewiwueofiufiousoddddfsdsdfsdfsdfsifrewiwsd…" at bounding box center [180, 126] width 182 height 13
paste input "4354355435"
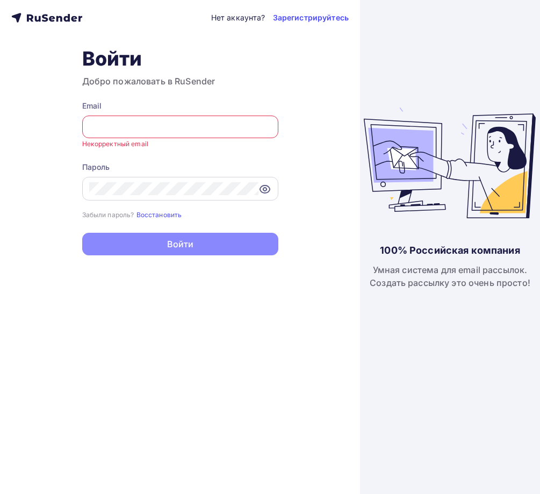
type input "eofiufiousodsifrewiwueofiufiousodsi4354355435wdsifrewiwueofiufiousodsifrewiwueo…"
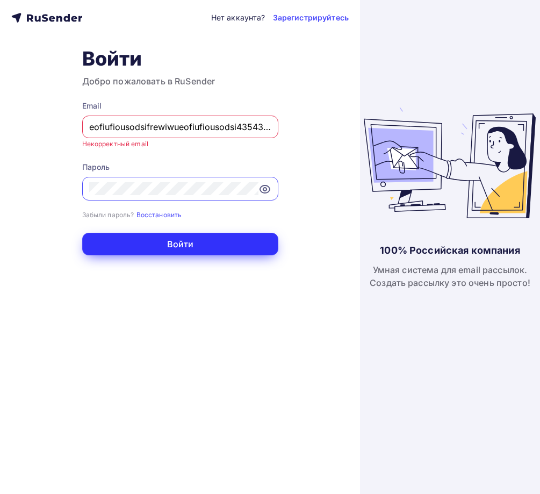
click at [165, 241] on button "Войти" at bounding box center [180, 244] width 196 height 23
